Goal: Find specific page/section: Find specific page/section

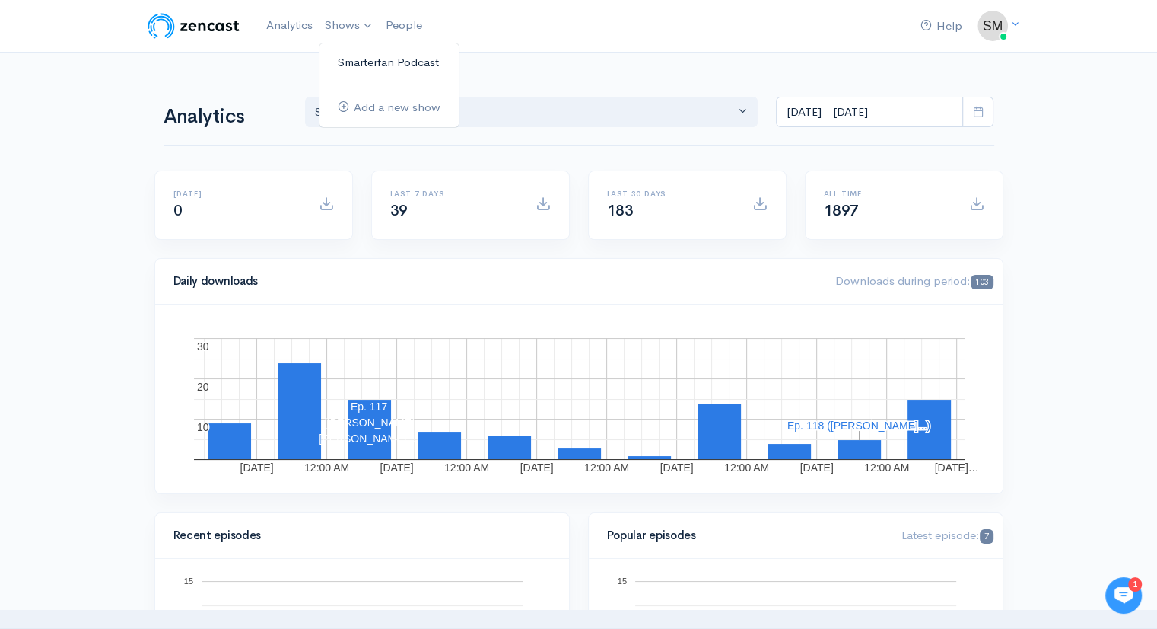
click at [354, 59] on link "Smarterfan Podcast" at bounding box center [389, 62] width 139 height 27
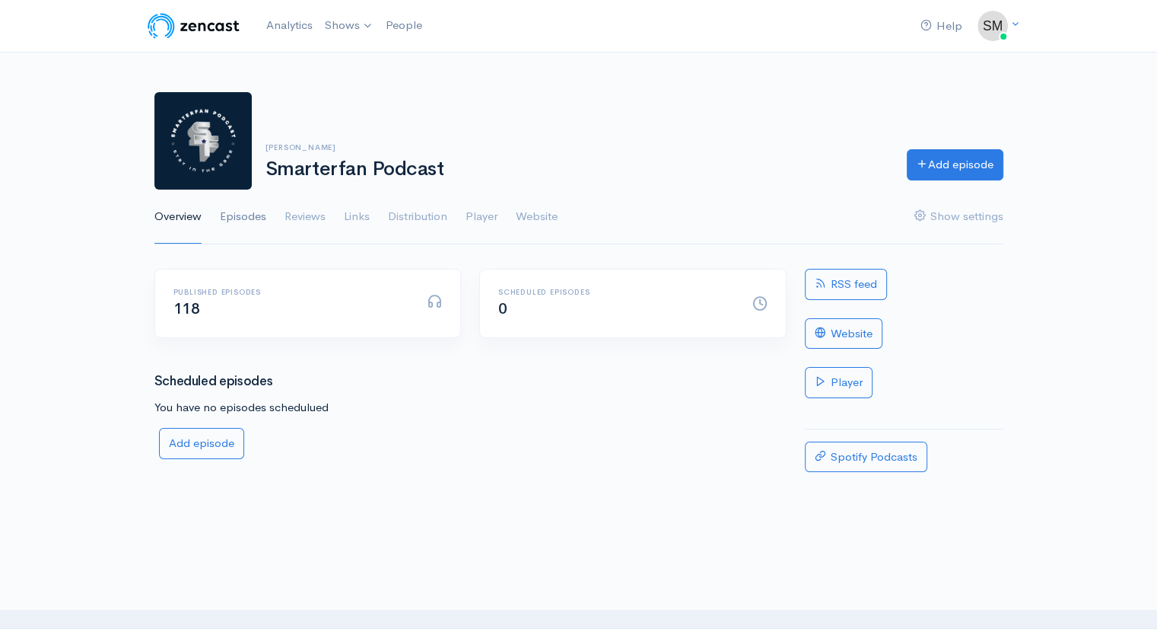
click at [247, 219] on link "Episodes" at bounding box center [243, 216] width 46 height 55
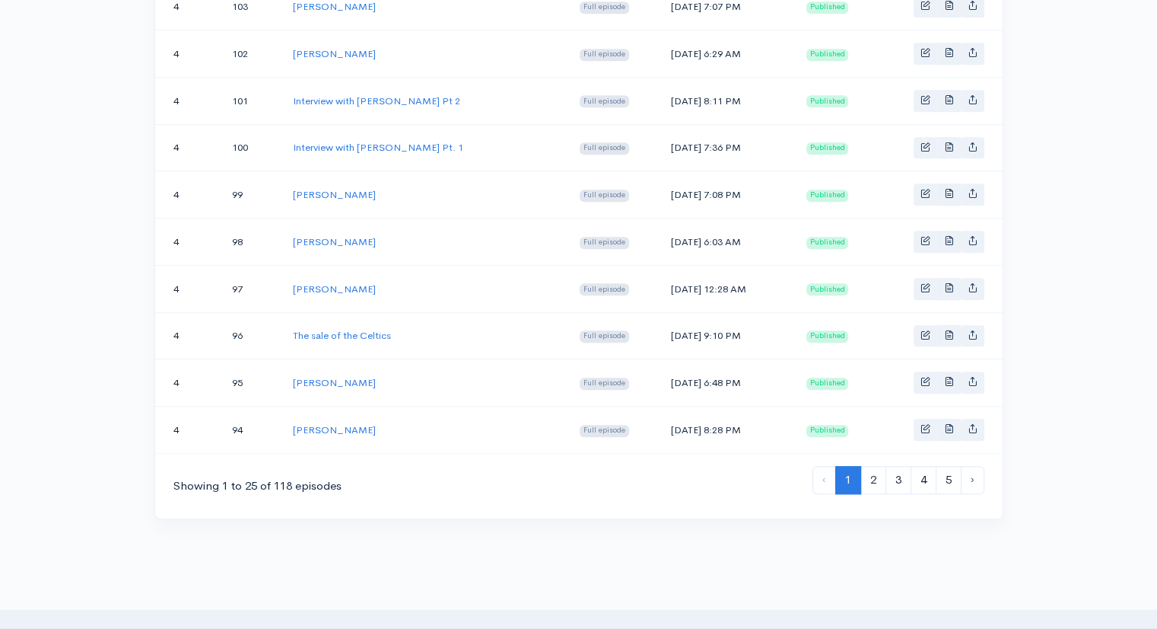
scroll to position [1138, 0]
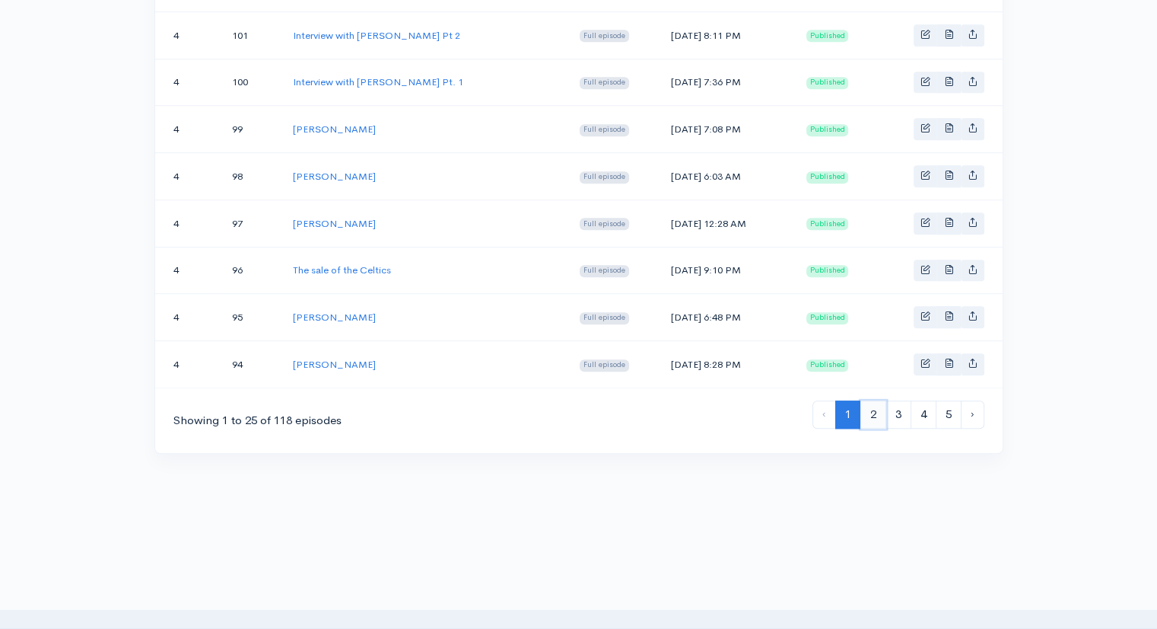
click at [874, 400] on link "2" at bounding box center [874, 414] width 26 height 28
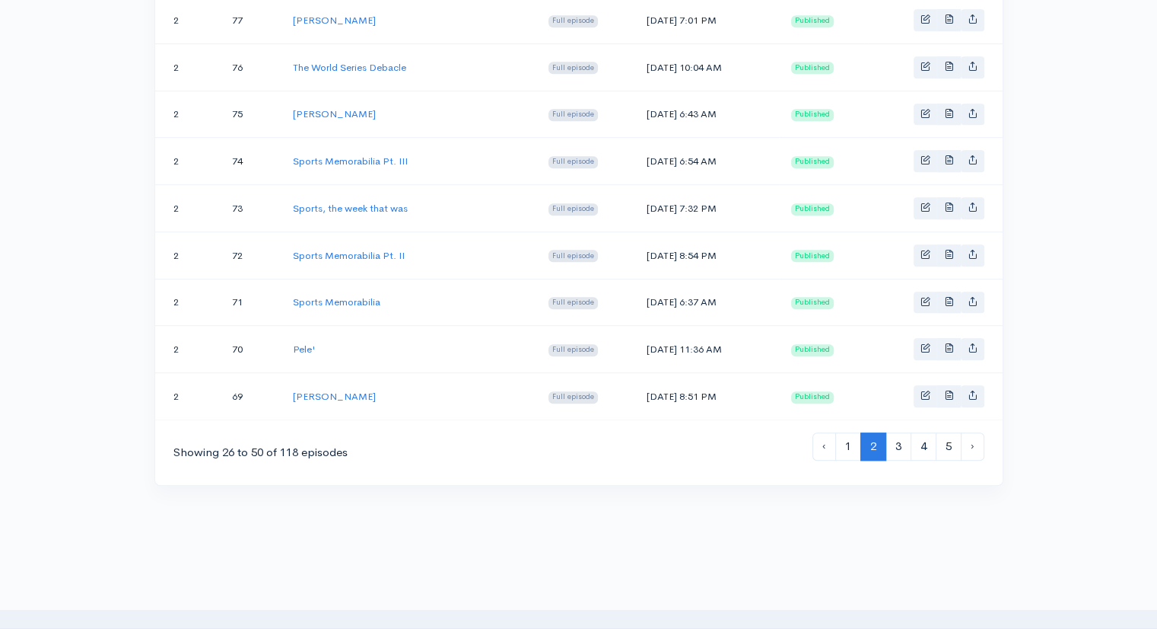
scroll to position [1119, 0]
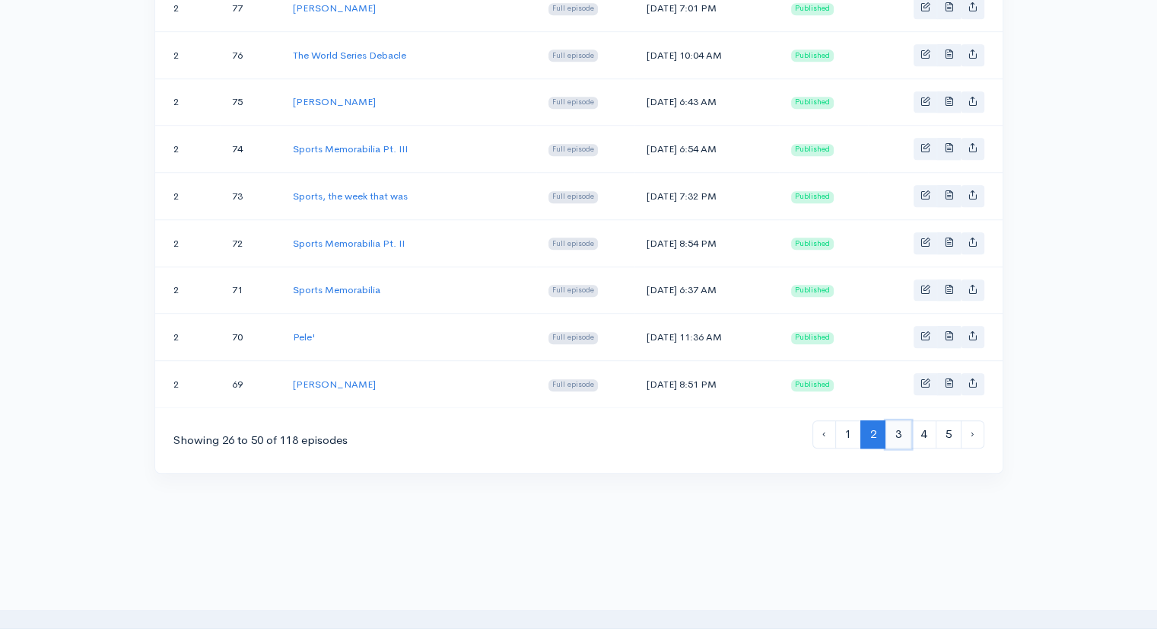
click at [903, 422] on link "3" at bounding box center [899, 434] width 26 height 28
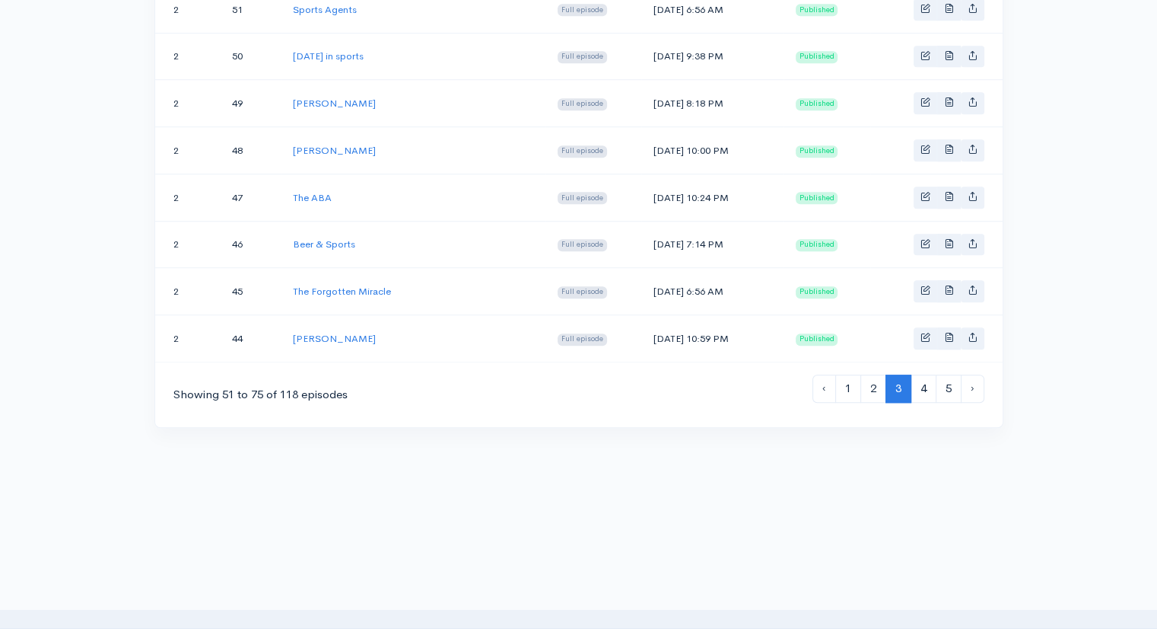
scroll to position [1167, 0]
click at [925, 372] on link "4" at bounding box center [924, 386] width 26 height 28
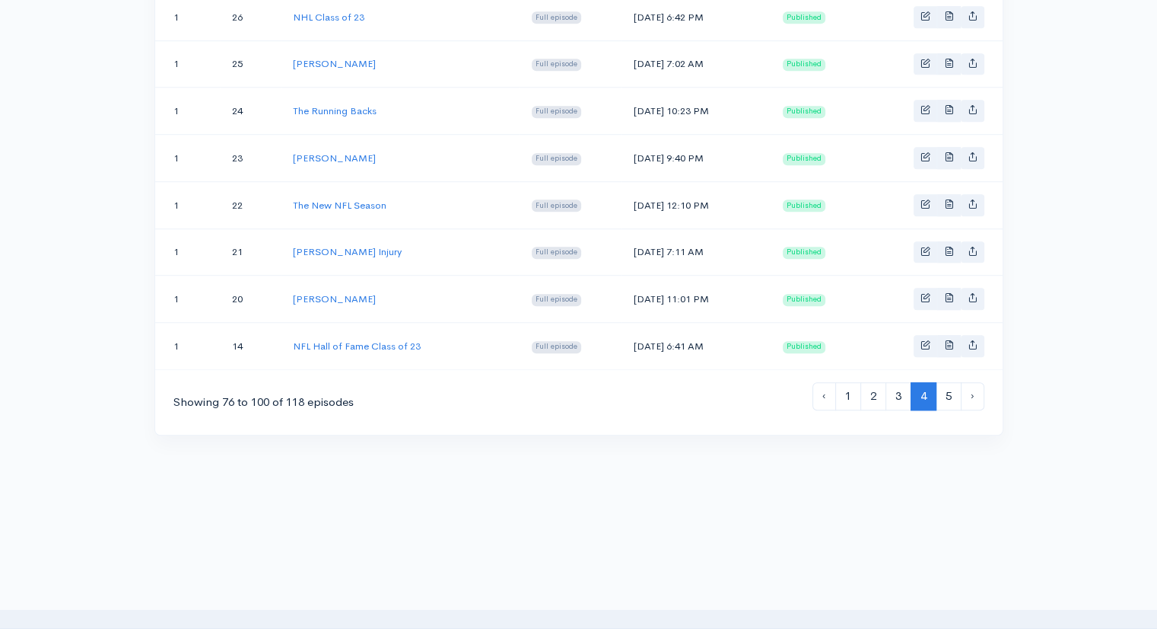
scroll to position [1167, 0]
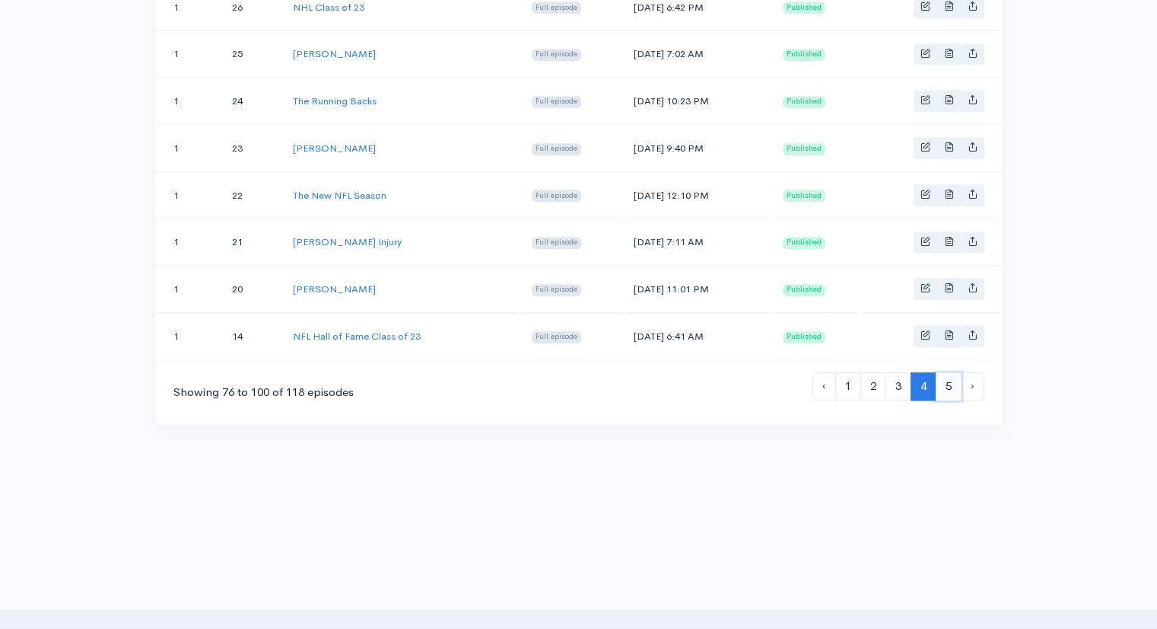
click at [947, 372] on link "5" at bounding box center [949, 386] width 26 height 28
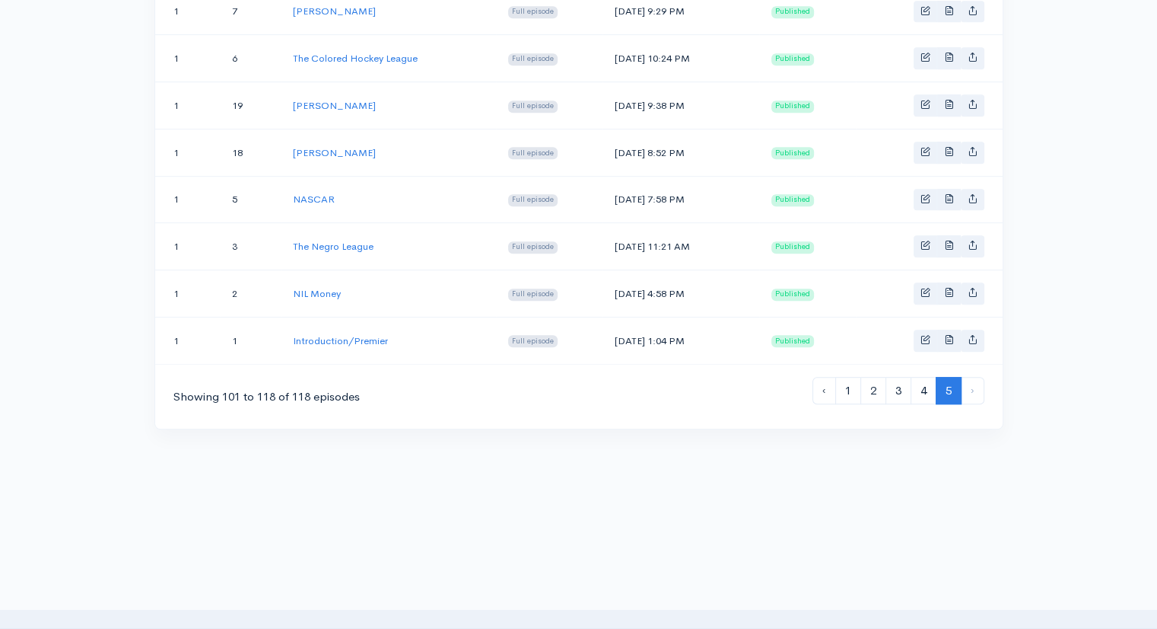
scroll to position [841, 0]
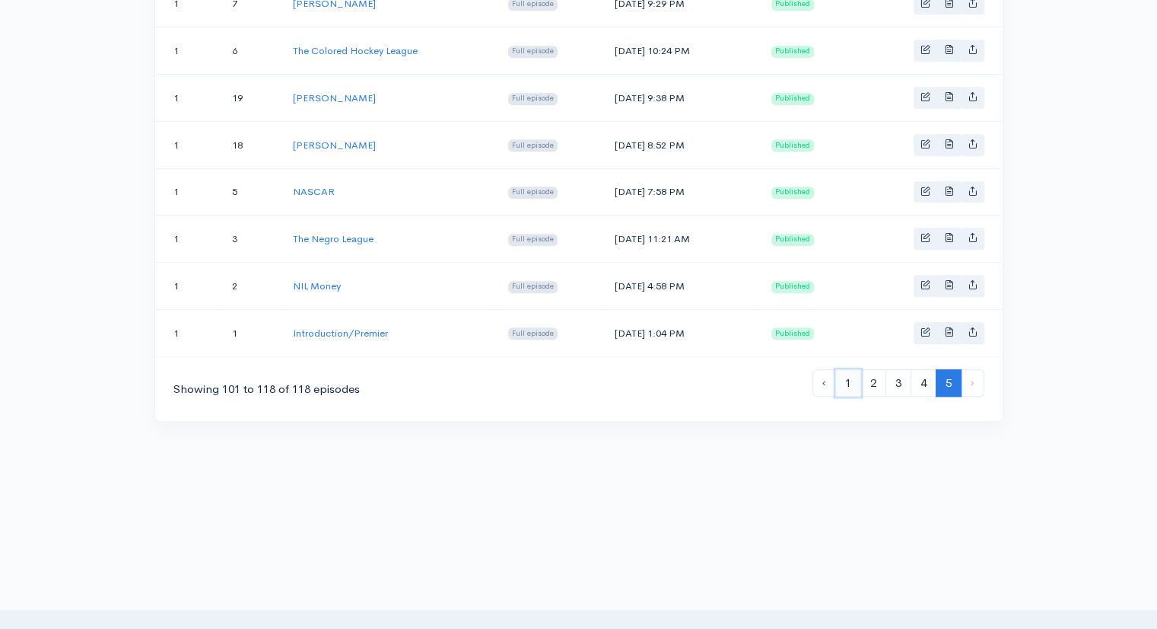
click at [845, 374] on link "1" at bounding box center [849, 383] width 26 height 28
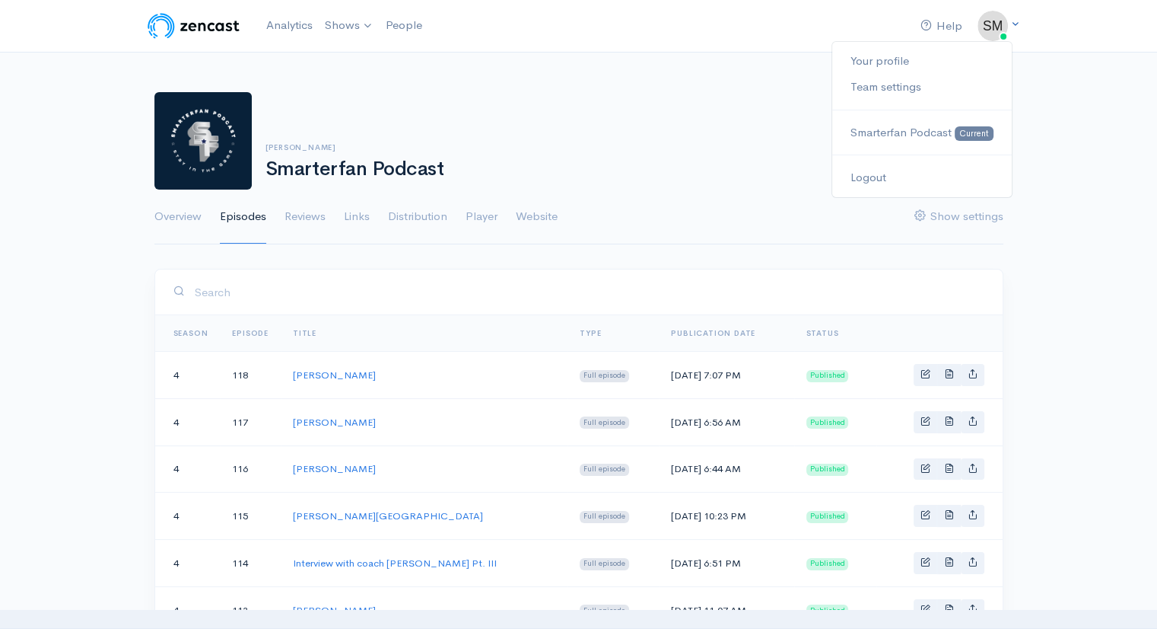
click at [985, 33] on img at bounding box center [993, 26] width 30 height 30
click at [852, 174] on link "Logout" at bounding box center [921, 177] width 179 height 27
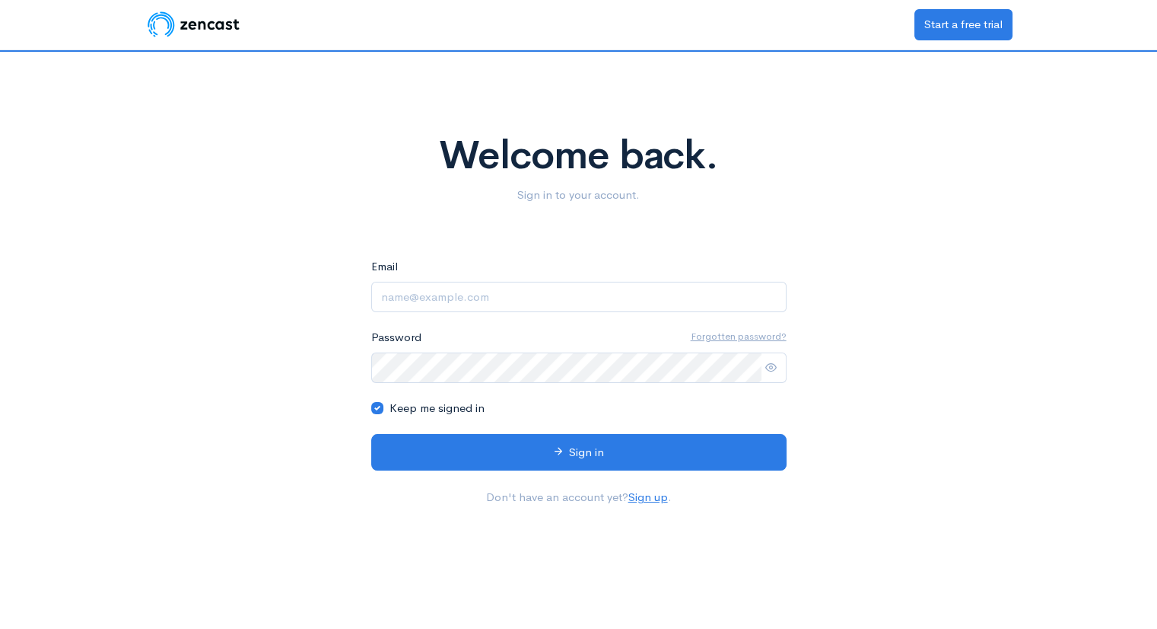
type input "[EMAIL_ADDRESS][DOMAIN_NAME]"
